Goal: Check status: Check status

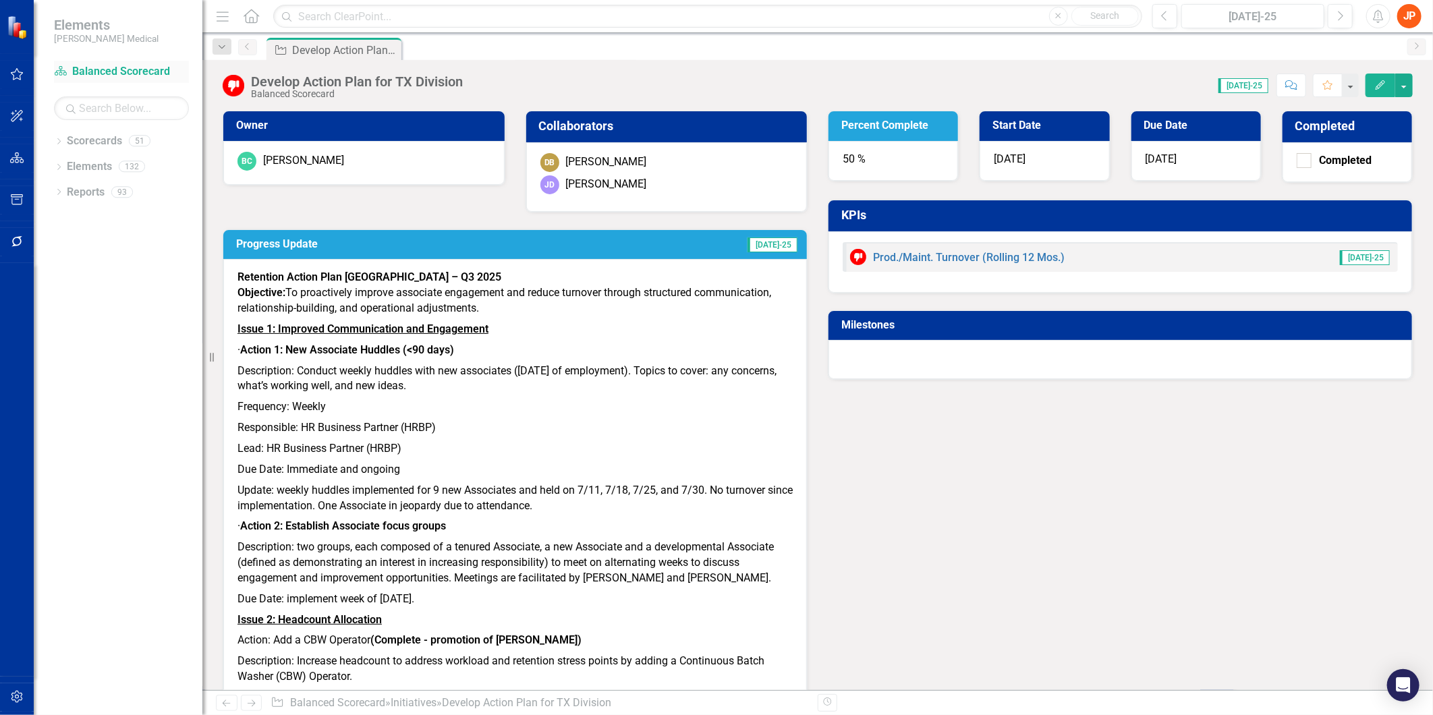
click at [102, 67] on link "Scorecard Balanced Scorecard" at bounding box center [121, 72] width 135 height 16
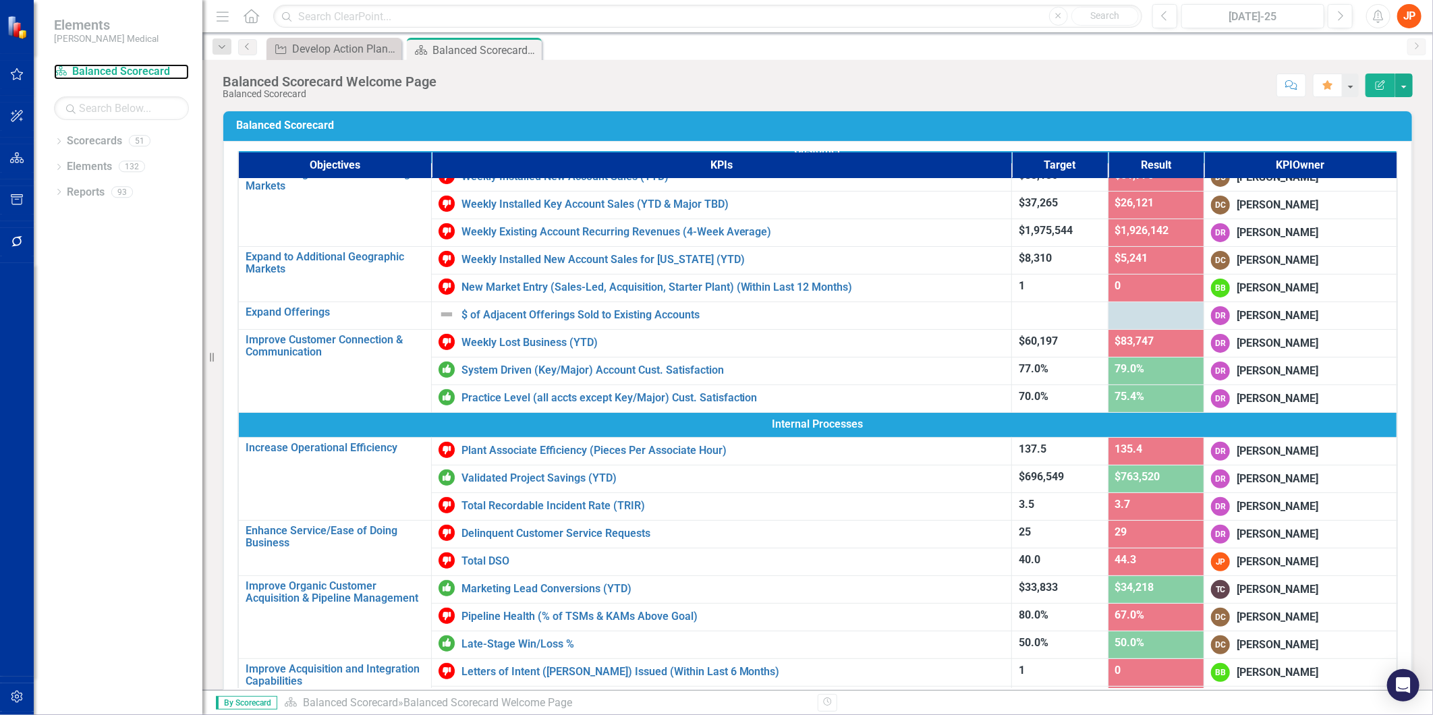
scroll to position [150, 0]
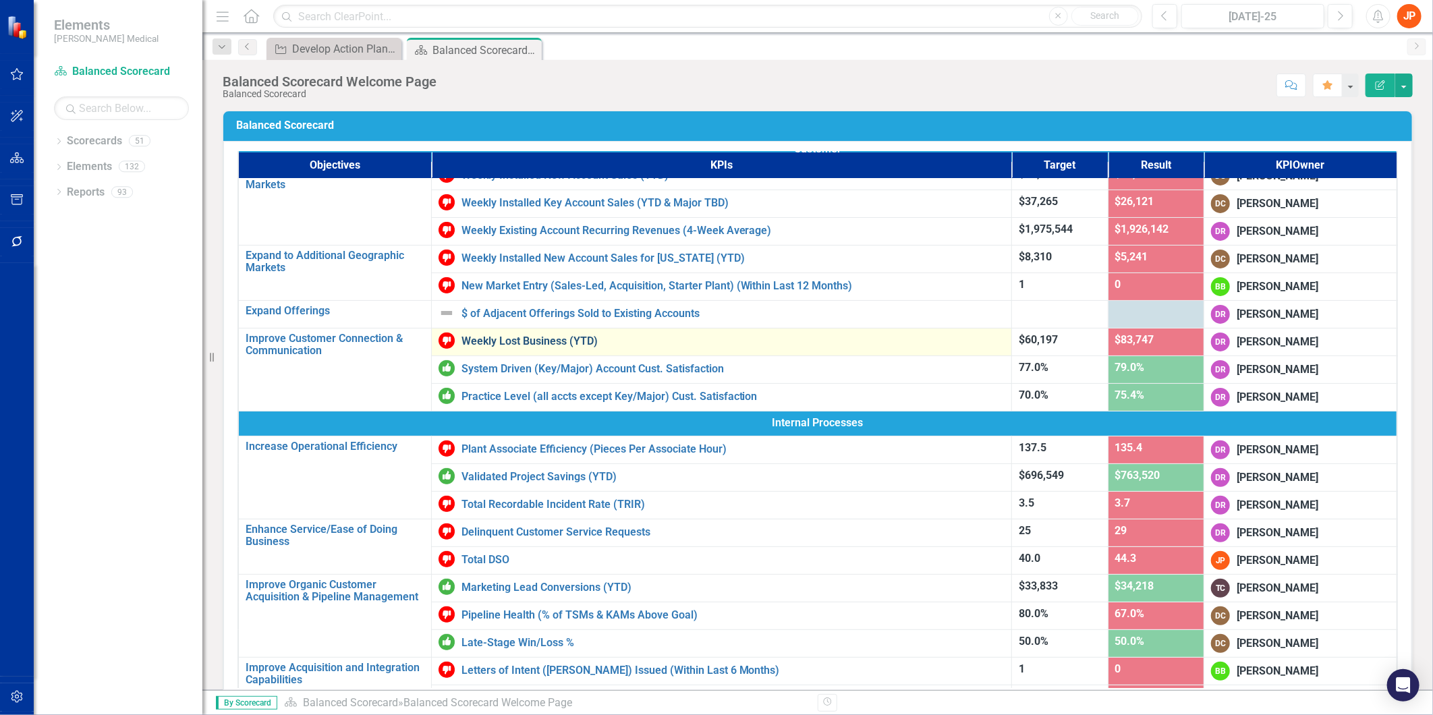
click at [537, 341] on link "Weekly Lost Business (YTD)" at bounding box center [733, 341] width 544 height 12
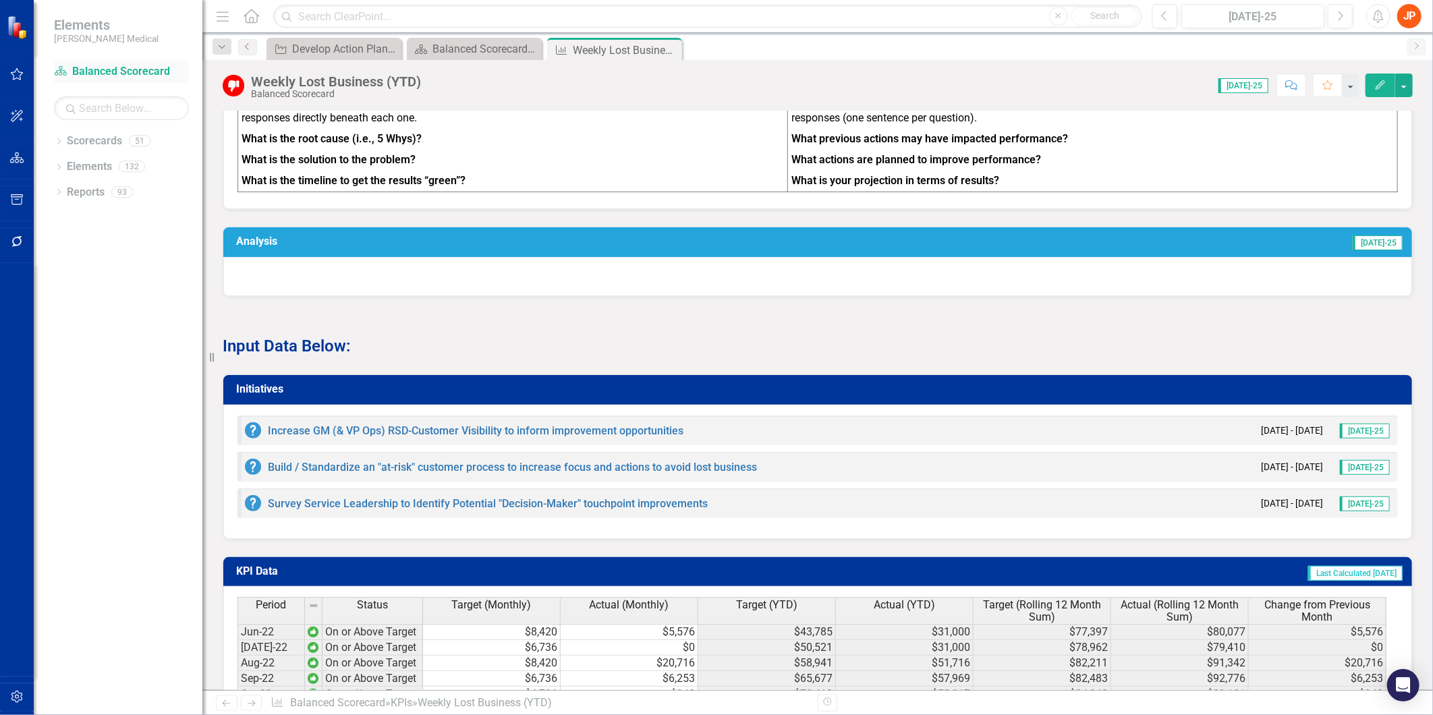
click at [115, 70] on link "Scorecard Balanced Scorecard" at bounding box center [121, 72] width 135 height 16
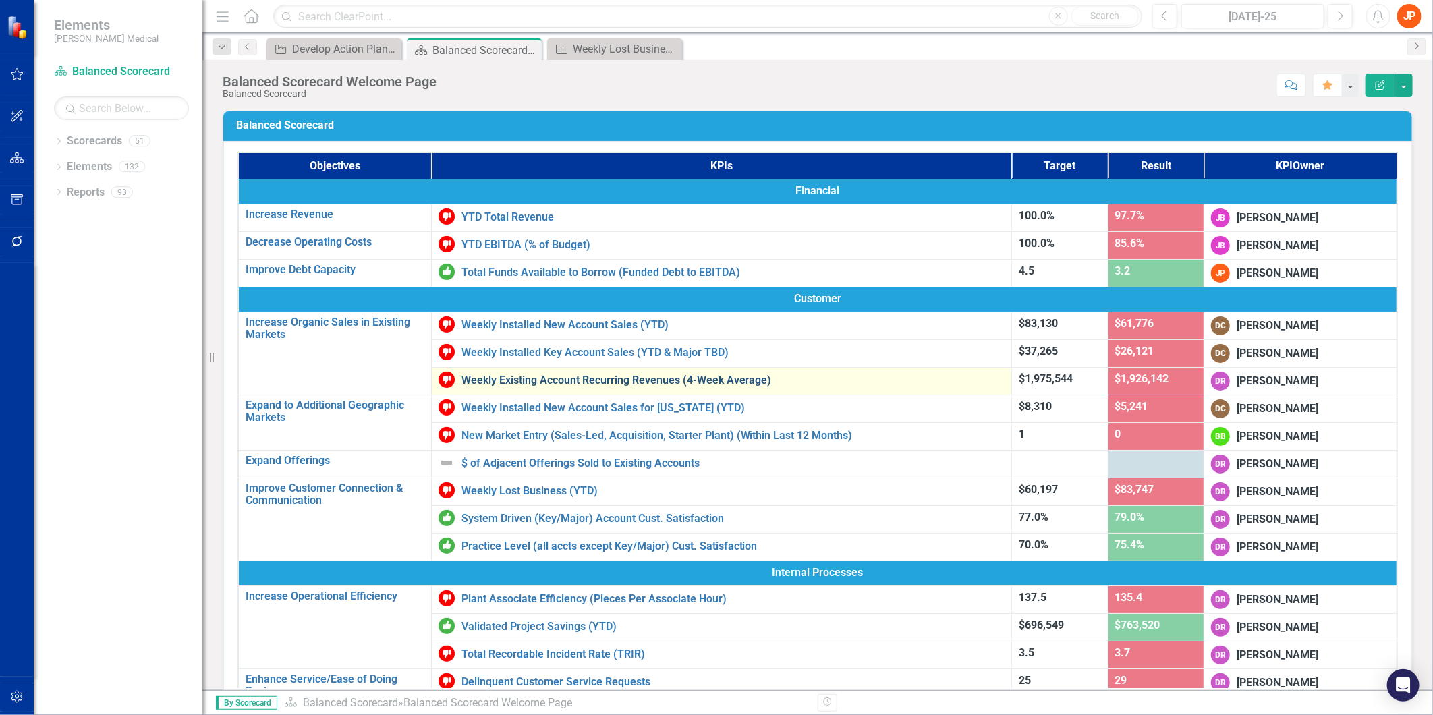
click at [635, 376] on link "Weekly Existing Account Recurring Revenues (4-Week Average)" at bounding box center [733, 380] width 544 height 12
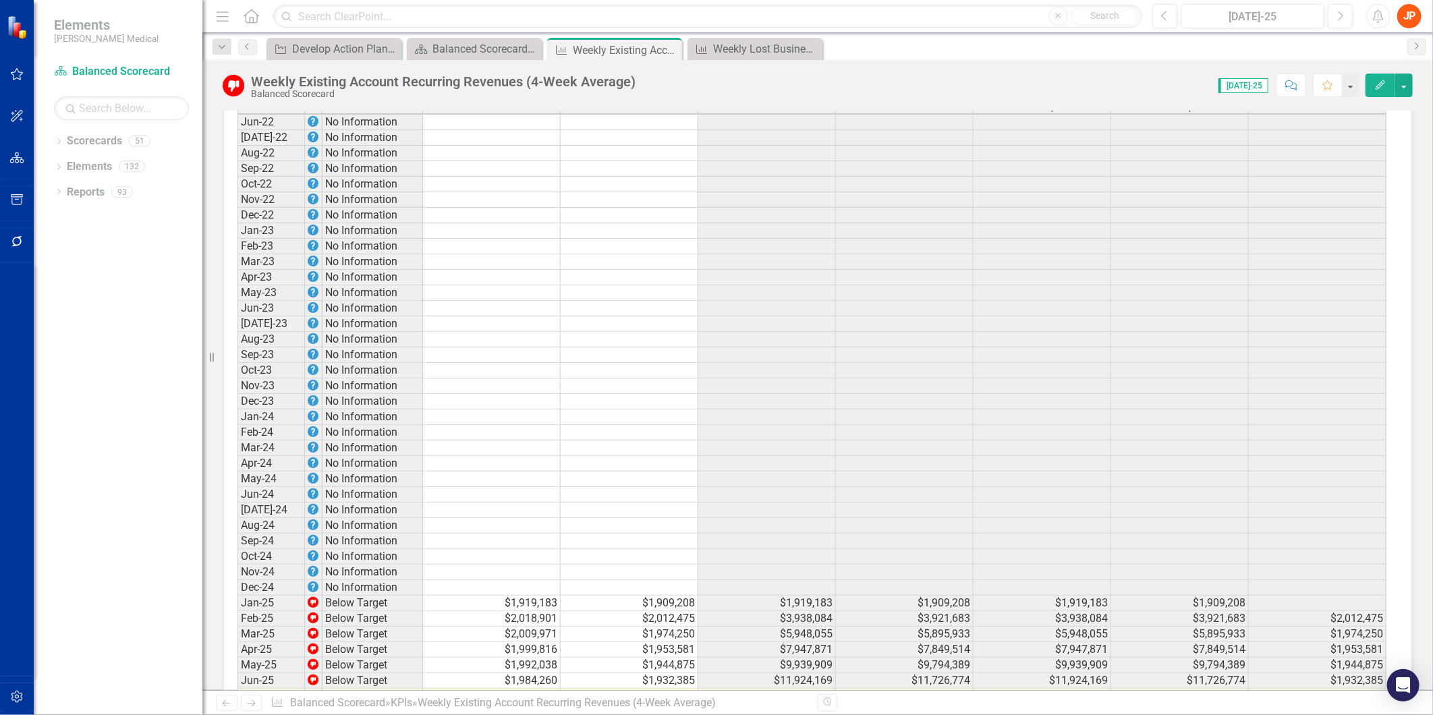
scroll to position [1738, 0]
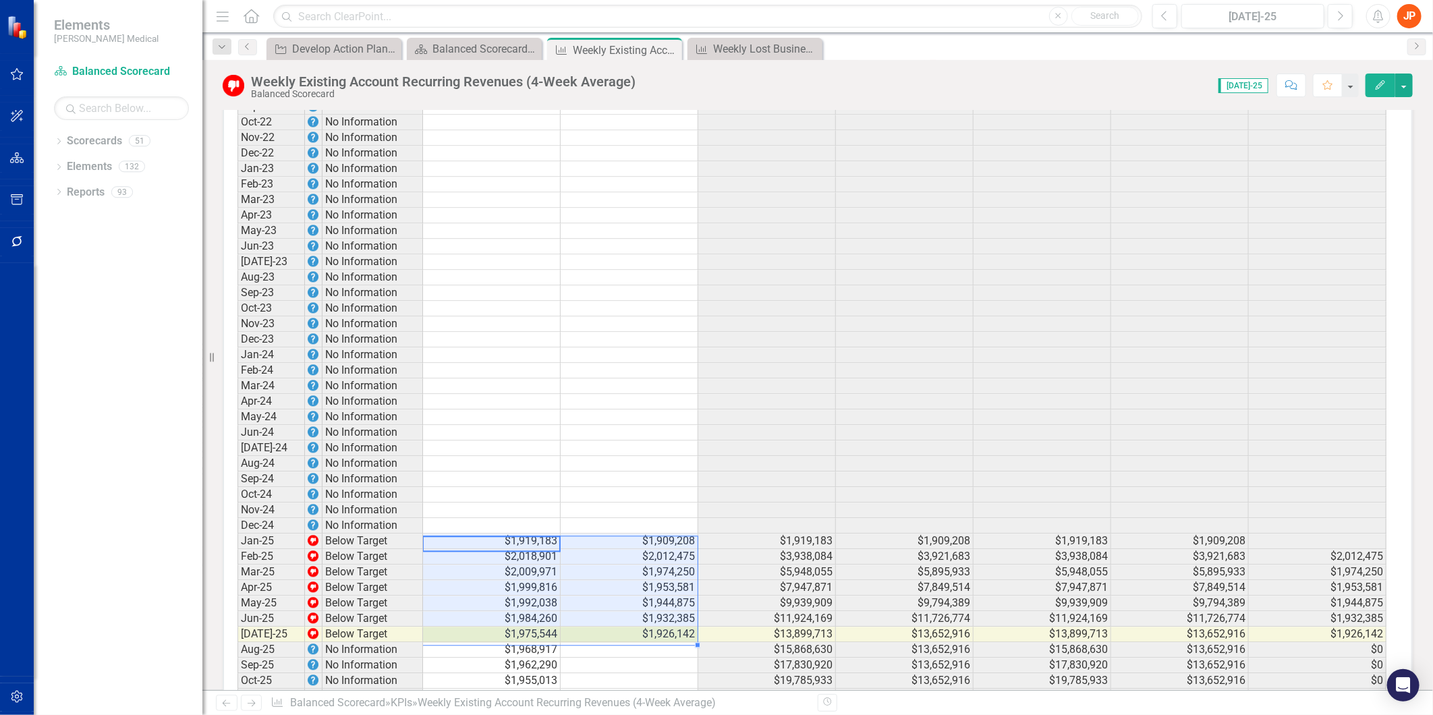
drag, startPoint x: 507, startPoint y: 465, endPoint x: 616, endPoint y: 555, distance: 141.9
click at [616, 555] on tbody "Jun-22 No Information [DATE]-22 No Information Aug-22 No Information Sep-22 No …" at bounding box center [811, 386] width 1149 height 668
click at [237, 463] on div "Period Status Jun-22 No Information [DATE]-22 No Information Aug-22 No Informat…" at bounding box center [237, 371] width 0 height 695
